Goal: Transaction & Acquisition: Purchase product/service

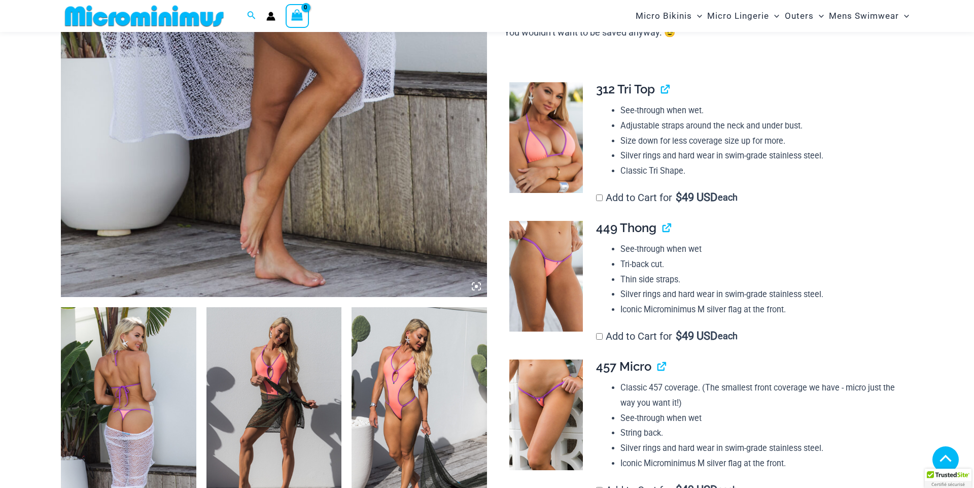
scroll to position [1079, 0]
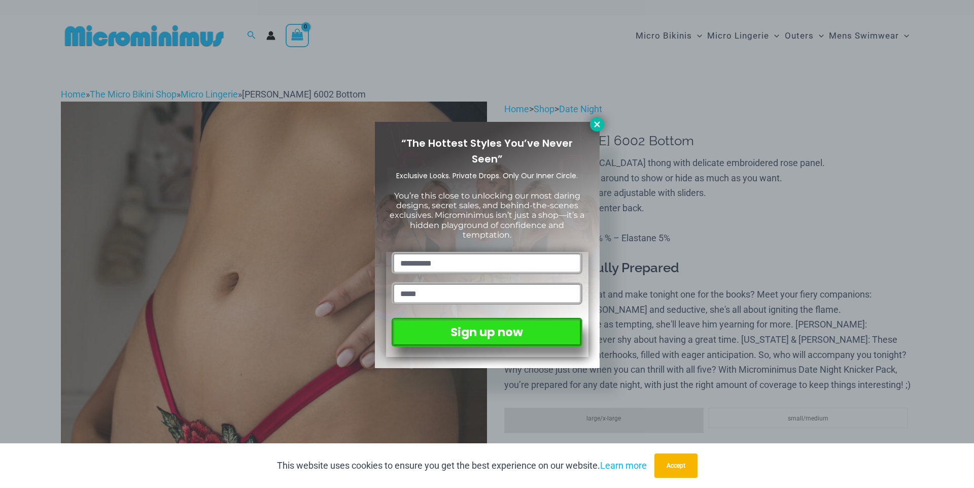
click at [592, 125] on button at bounding box center [597, 124] width 14 height 14
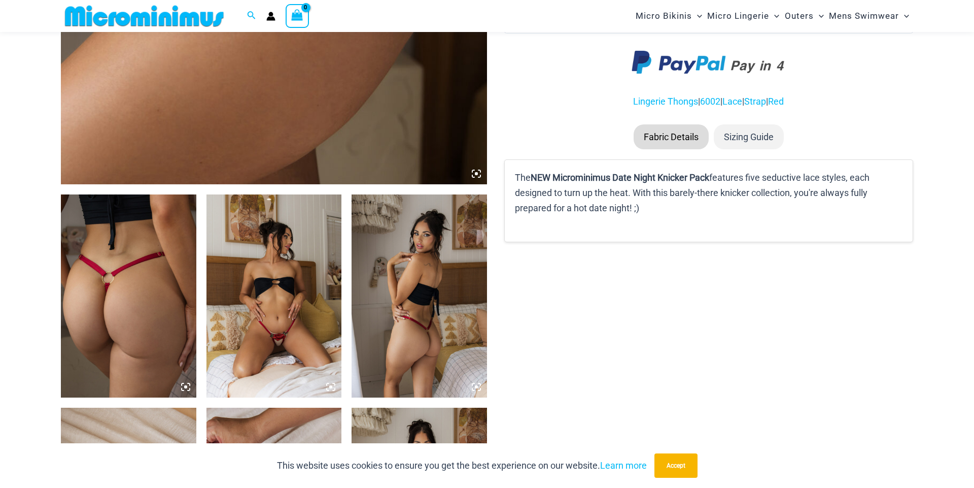
scroll to position [560, 0]
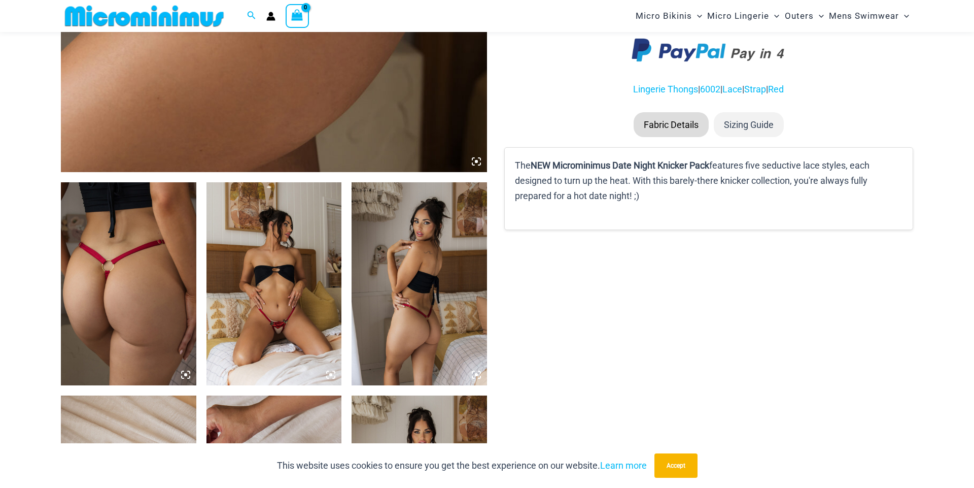
click at [283, 310] on img at bounding box center [274, 283] width 135 height 203
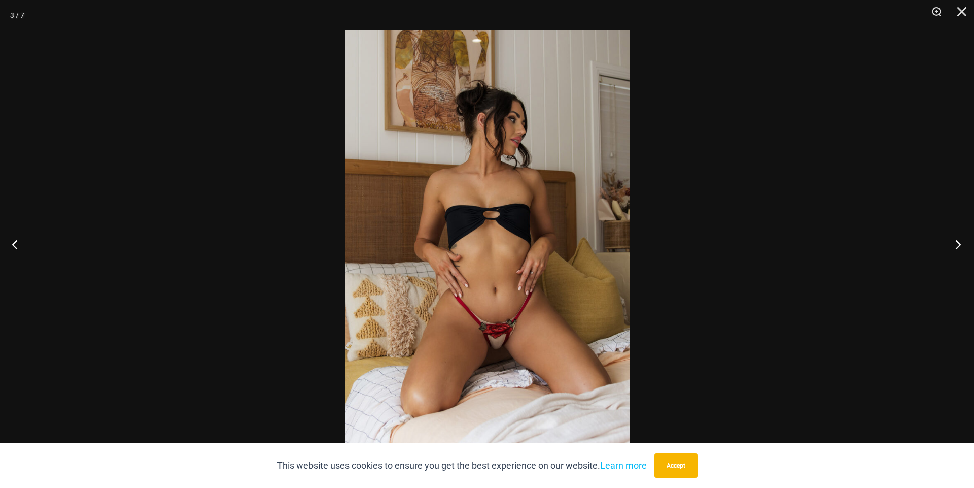
click at [955, 245] on button "Next" at bounding box center [955, 244] width 38 height 51
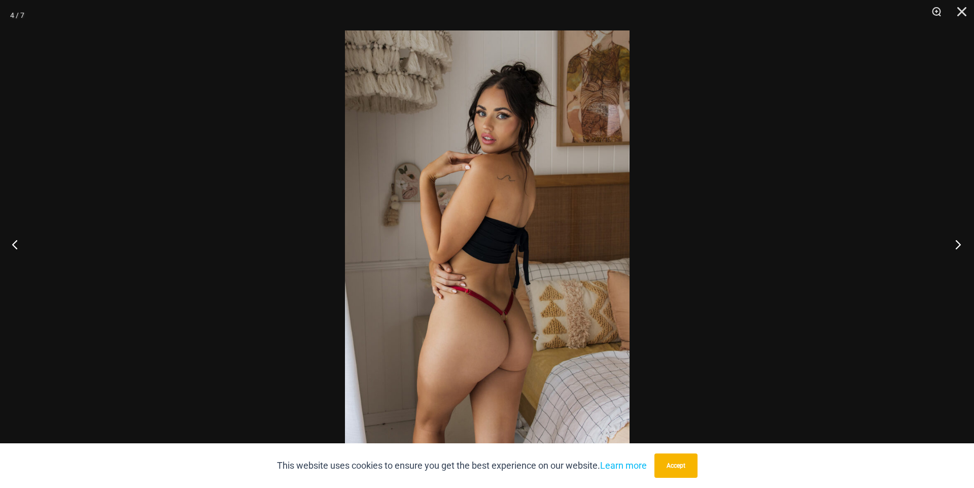
click at [959, 242] on button "Next" at bounding box center [955, 244] width 38 height 51
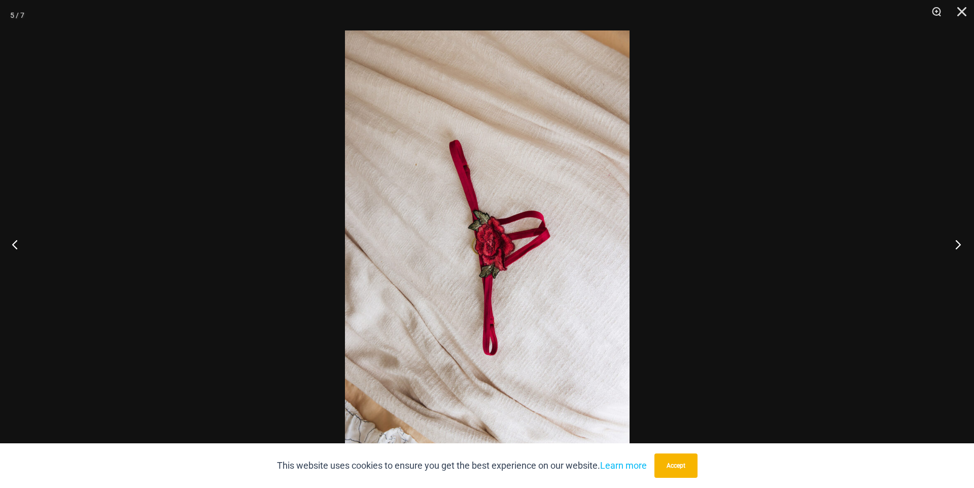
click at [960, 242] on button "Next" at bounding box center [955, 244] width 38 height 51
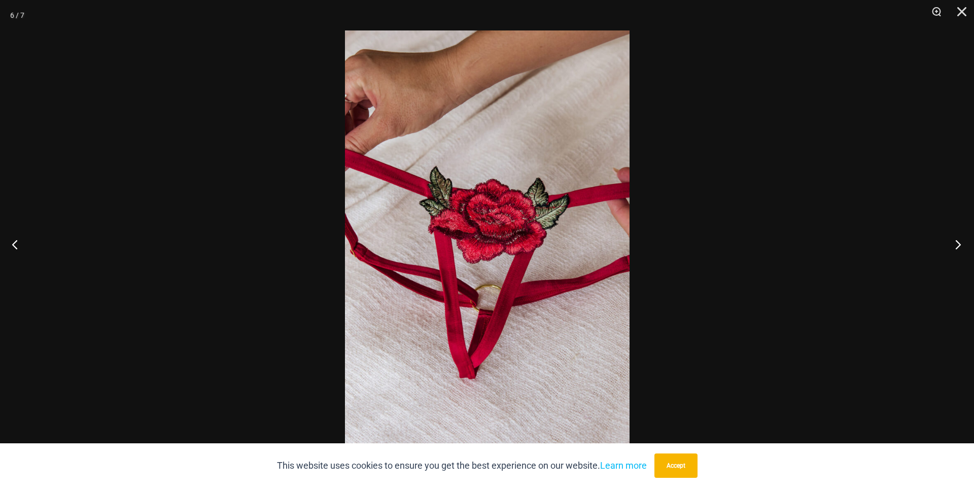
click at [962, 242] on button "Next" at bounding box center [955, 244] width 38 height 51
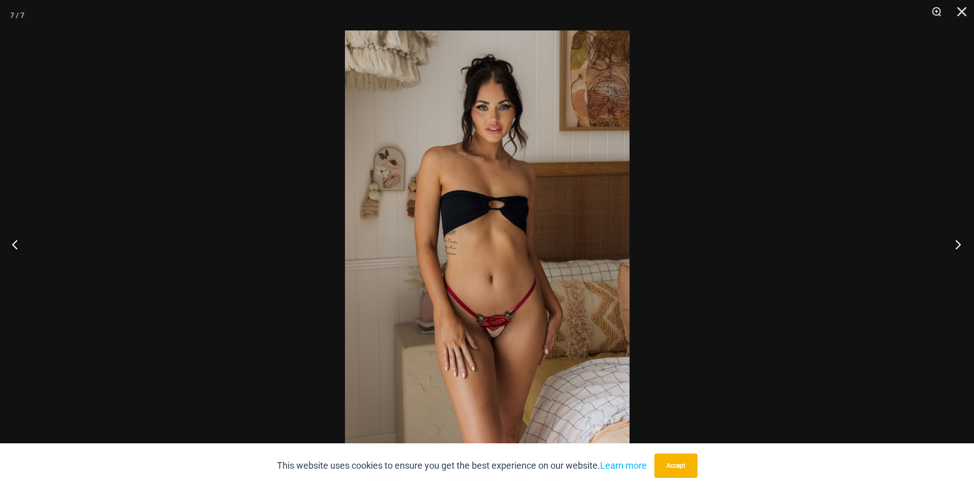
click at [962, 242] on button "Next" at bounding box center [955, 244] width 38 height 51
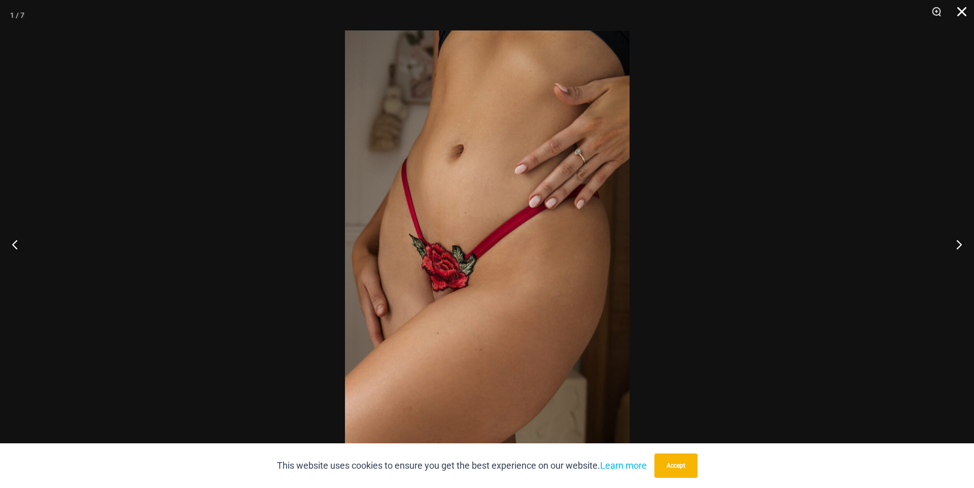
click at [962, 9] on button "Close" at bounding box center [958, 15] width 25 height 30
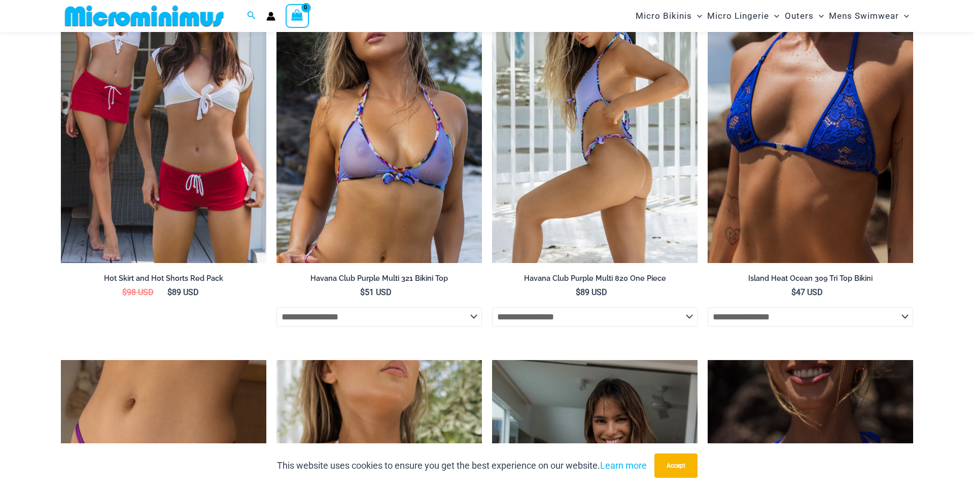
scroll to position [2432, 0]
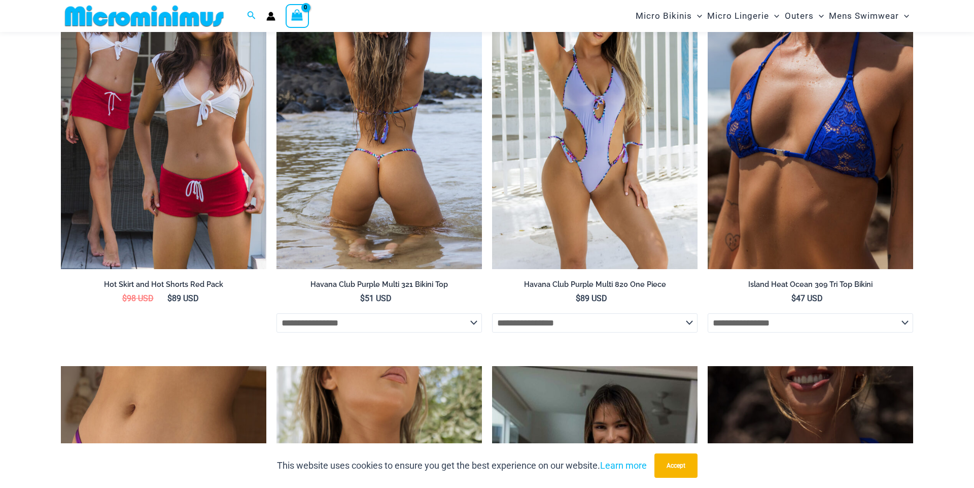
click at [393, 228] on img at bounding box center [379, 114] width 205 height 308
